Goal: Task Accomplishment & Management: Manage account settings

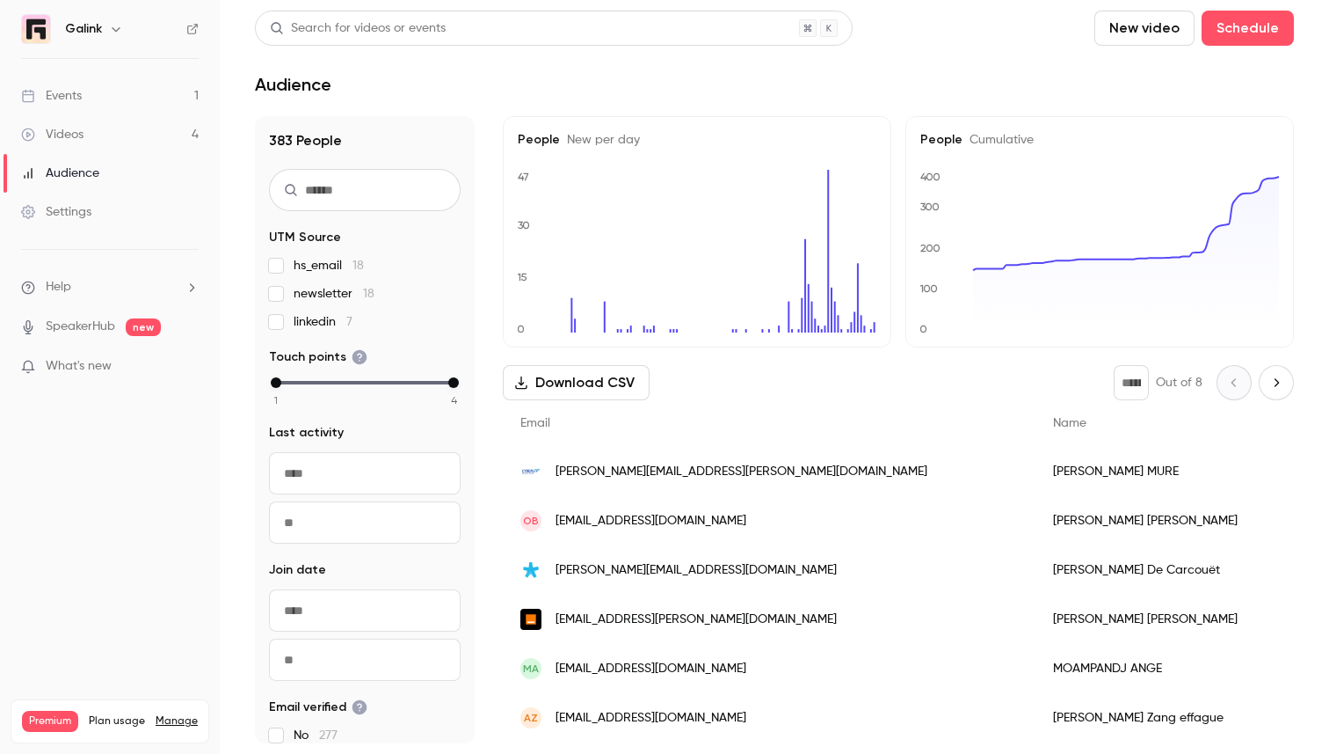
click at [141, 101] on link "Events 1" at bounding box center [110, 95] width 220 height 39
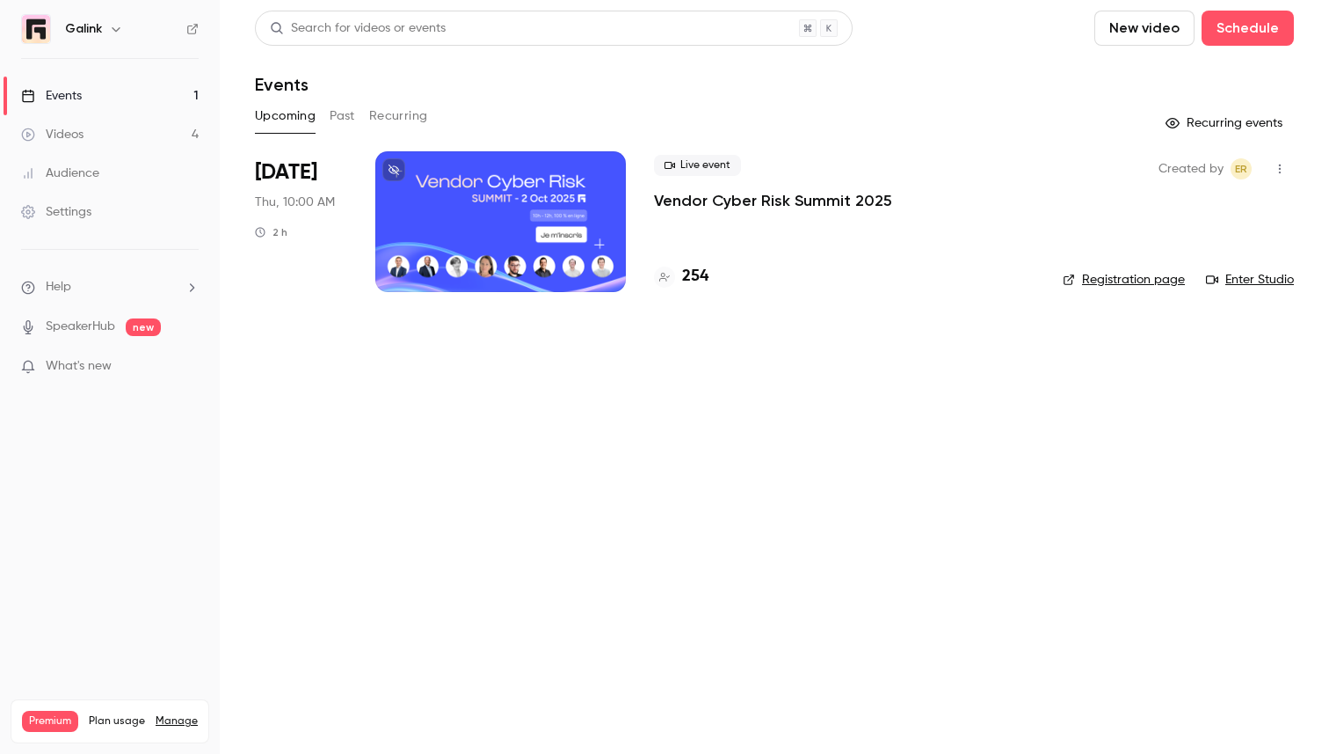
click at [683, 202] on p "Vendor Cyber Risk Summit 2025" at bounding box center [773, 200] width 238 height 21
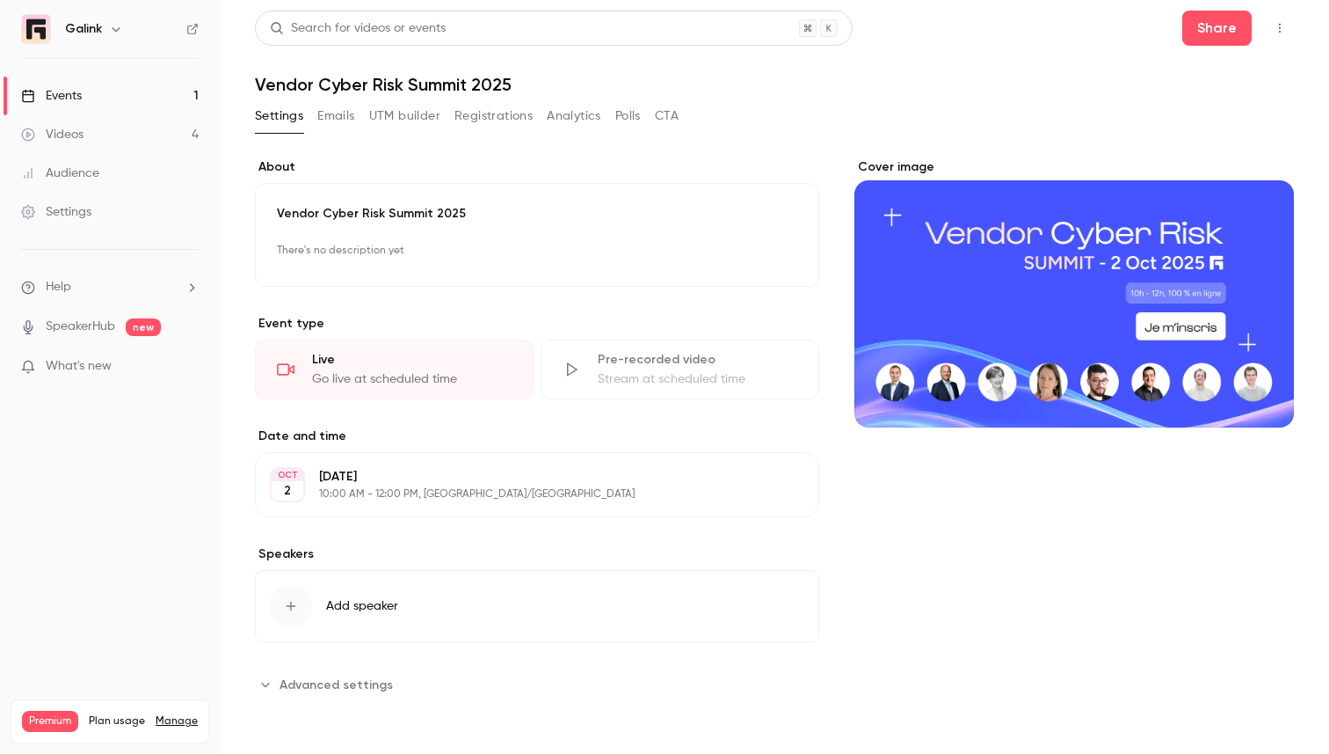
click at [114, 127] on link "Videos 4" at bounding box center [110, 134] width 220 height 39
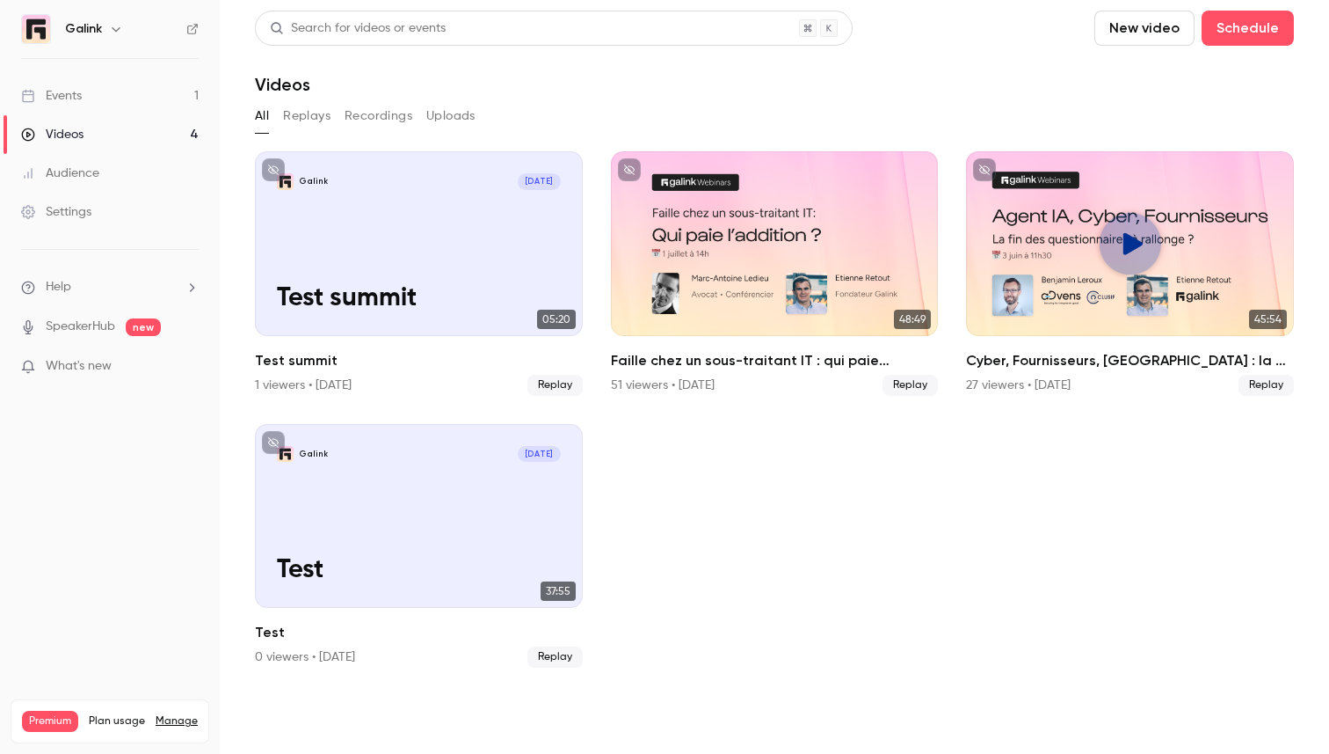
click at [120, 85] on link "Events 1" at bounding box center [110, 95] width 220 height 39
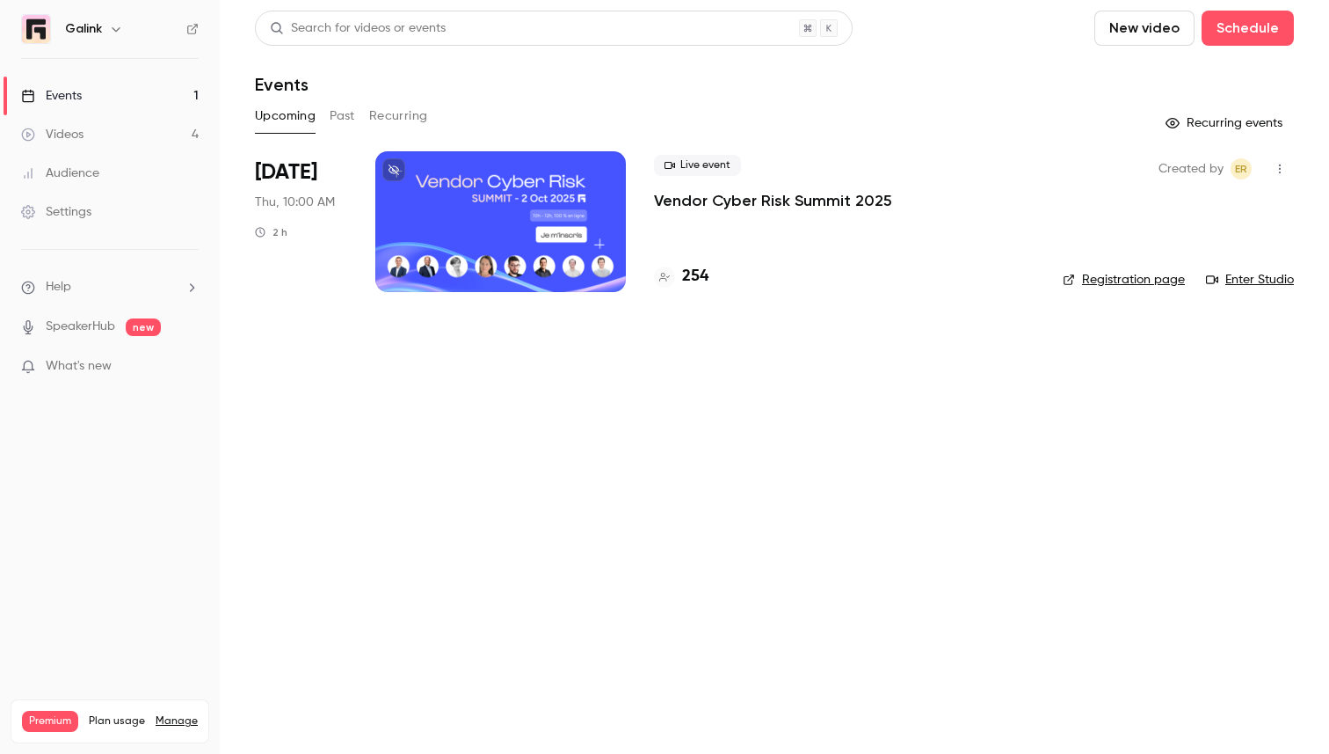
click at [703, 206] on p "Vendor Cyber Risk Summit 2025" at bounding box center [773, 200] width 238 height 21
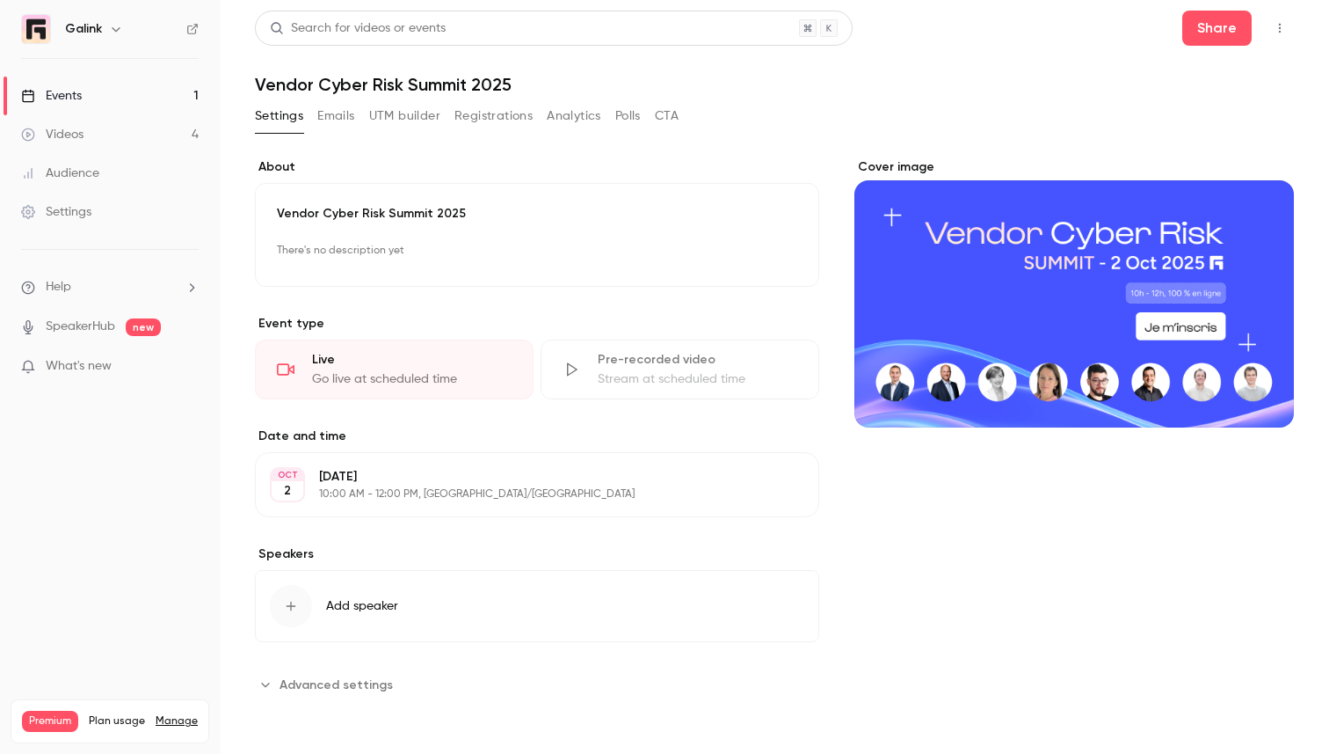
click at [505, 118] on button "Registrations" at bounding box center [494, 116] width 78 height 28
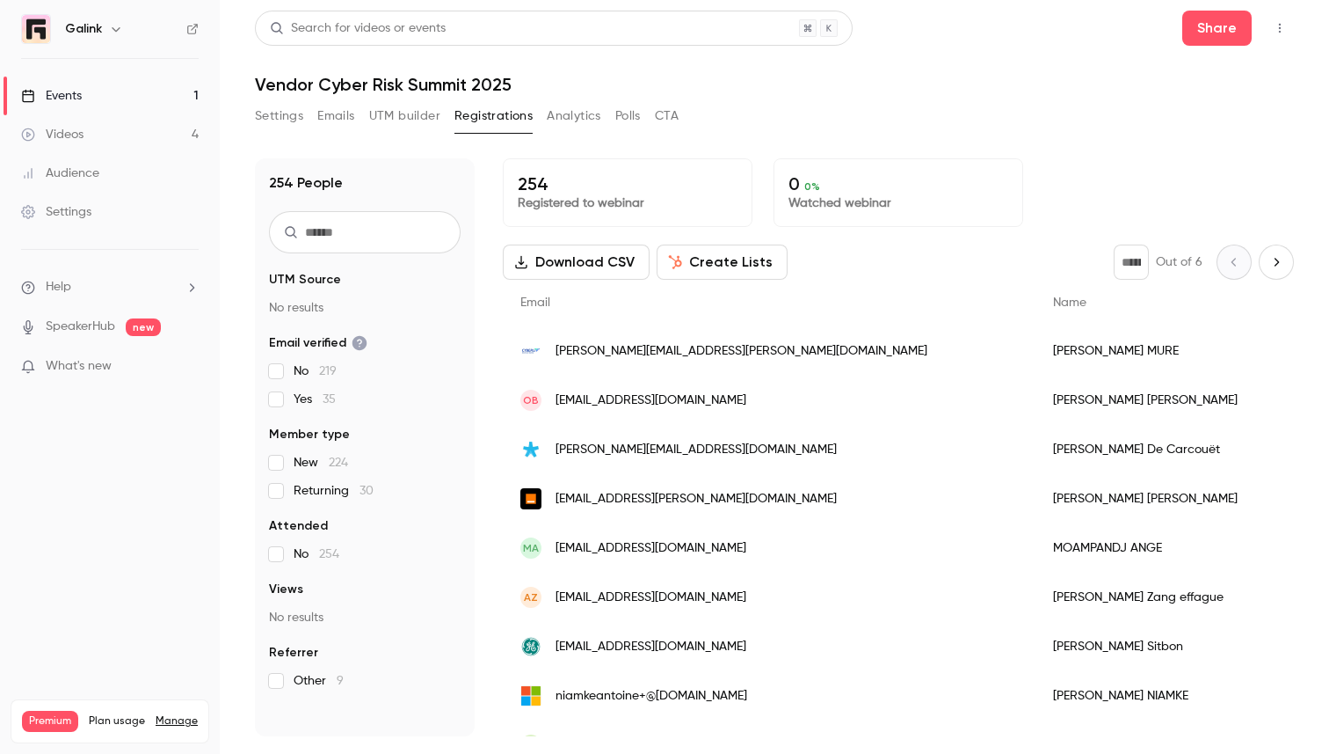
click at [411, 228] on input "text" at bounding box center [365, 232] width 192 height 42
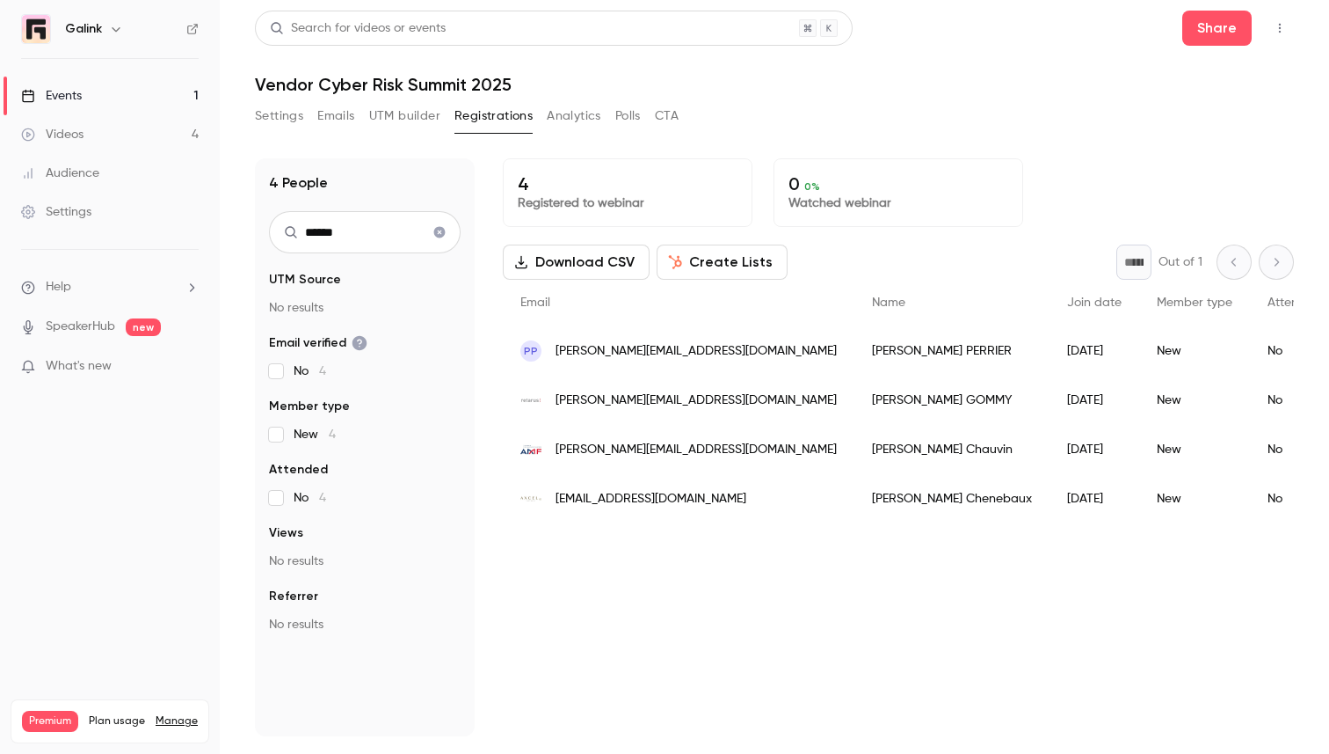
type input "*******"
